Goal: Contribute content

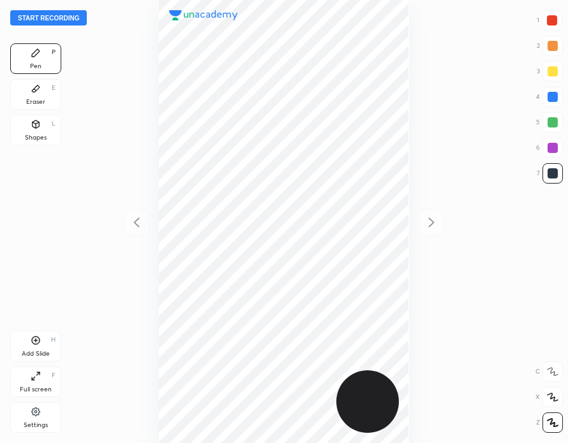
scroll to position [443, 364]
click at [64, 17] on button "Start recording" at bounding box center [48, 17] width 77 height 15
click at [41, 344] on div "Add Slide H" at bounding box center [35, 346] width 51 height 31
click at [40, 341] on icon at bounding box center [36, 341] width 10 height 10
click at [140, 219] on icon at bounding box center [136, 222] width 15 height 15
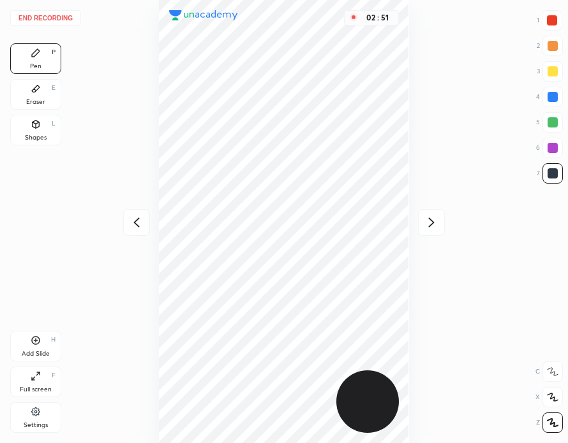
click at [138, 219] on icon at bounding box center [137, 223] width 6 height 10
click at [429, 220] on icon at bounding box center [431, 222] width 15 height 15
click at [430, 218] on icon at bounding box center [431, 222] width 15 height 15
click at [138, 219] on icon at bounding box center [137, 223] width 6 height 10
click at [429, 219] on icon at bounding box center [431, 222] width 15 height 15
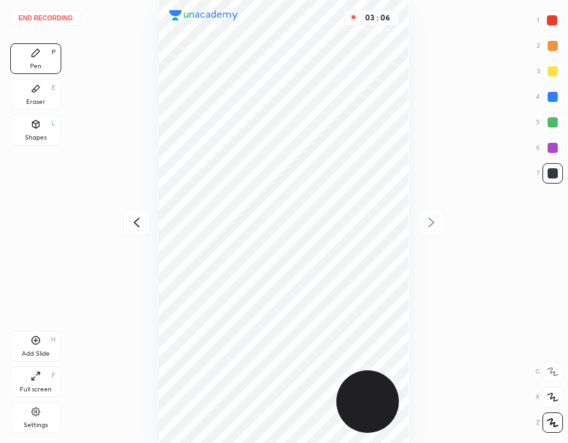
click at [58, 19] on button "End recording" at bounding box center [45, 17] width 71 height 15
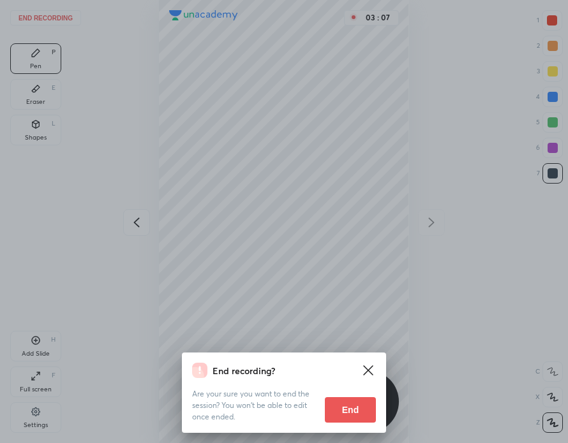
click at [352, 412] on button "End" at bounding box center [350, 410] width 51 height 26
